Goal: Task Accomplishment & Management: Use online tool/utility

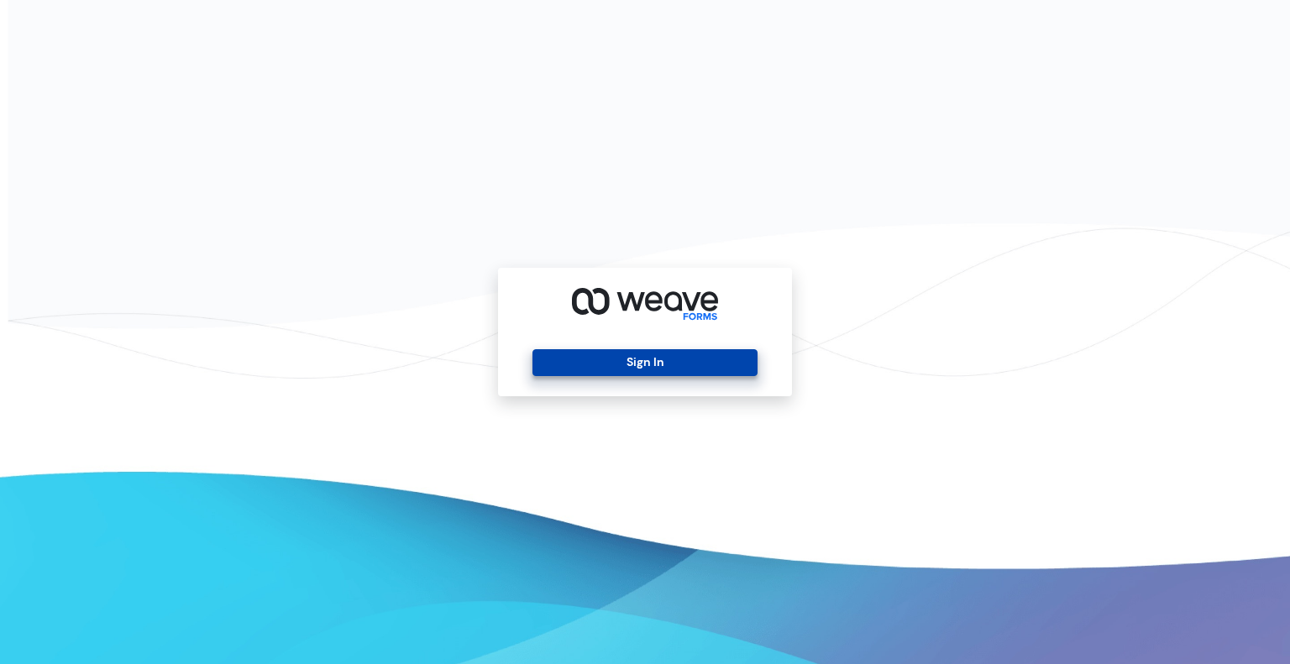
click at [607, 360] on button "Sign In" at bounding box center [645, 362] width 224 height 27
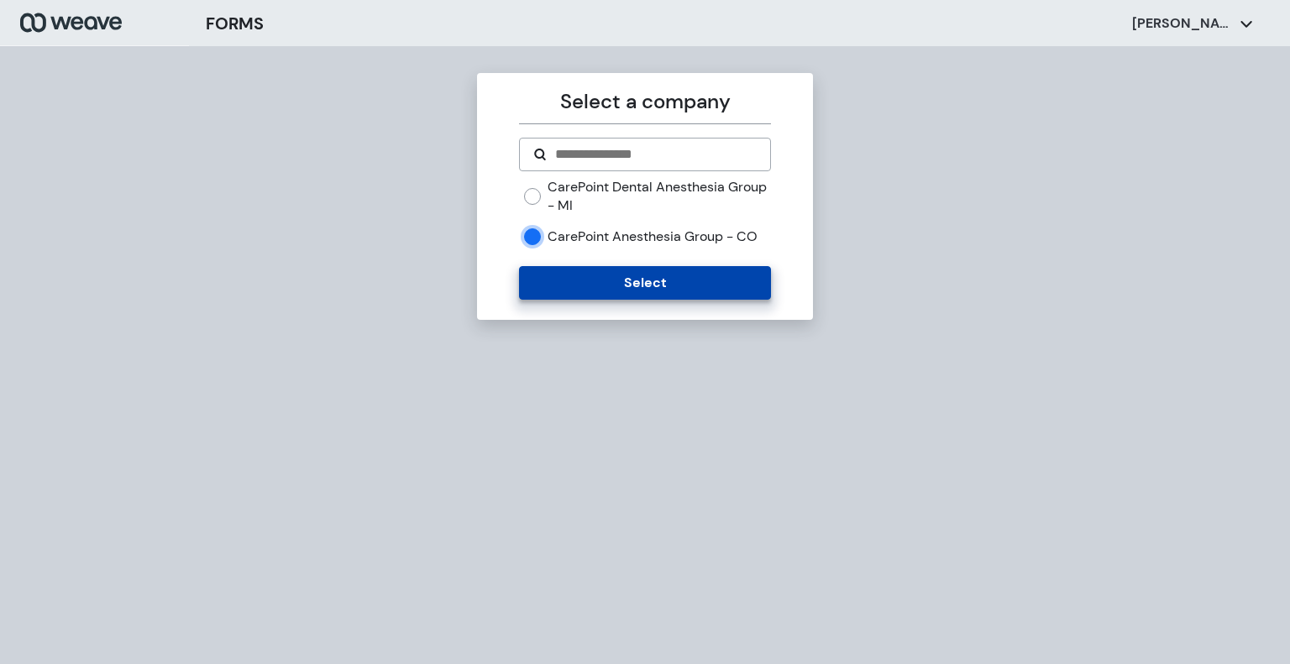
click at [575, 285] on button "Select" at bounding box center [644, 283] width 251 height 34
